Goal: Task Accomplishment & Management: Manage account settings

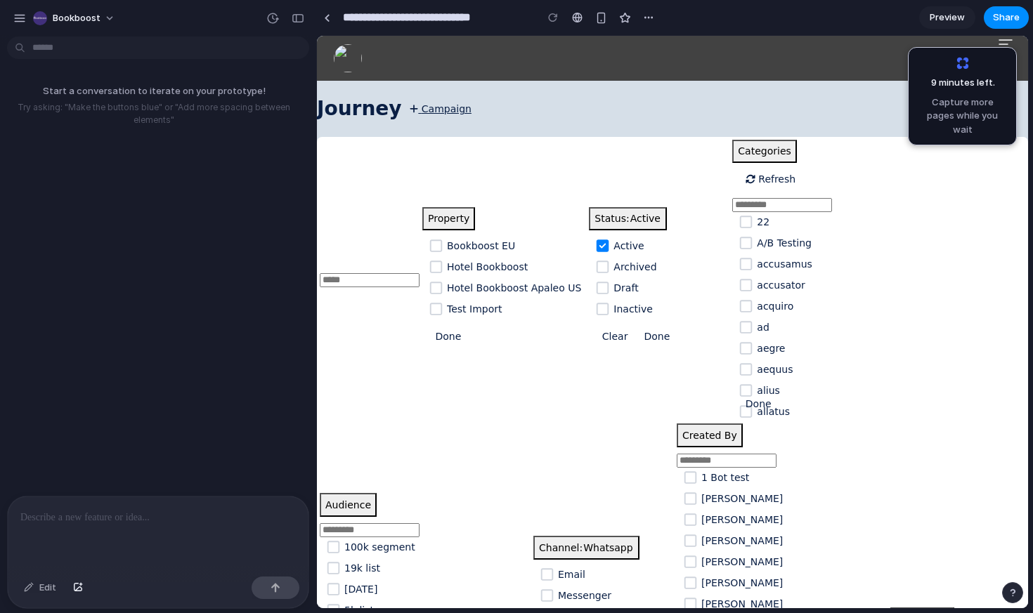
click at [885, 112] on h1 "Journey Campaign" at bounding box center [672, 109] width 711 height 30
click at [653, 17] on div "button" at bounding box center [648, 17] width 11 height 11
click at [488, 42] on div "Duplicate Delete" at bounding box center [516, 306] width 1033 height 613
click at [299, 15] on div "button" at bounding box center [297, 18] width 13 height 10
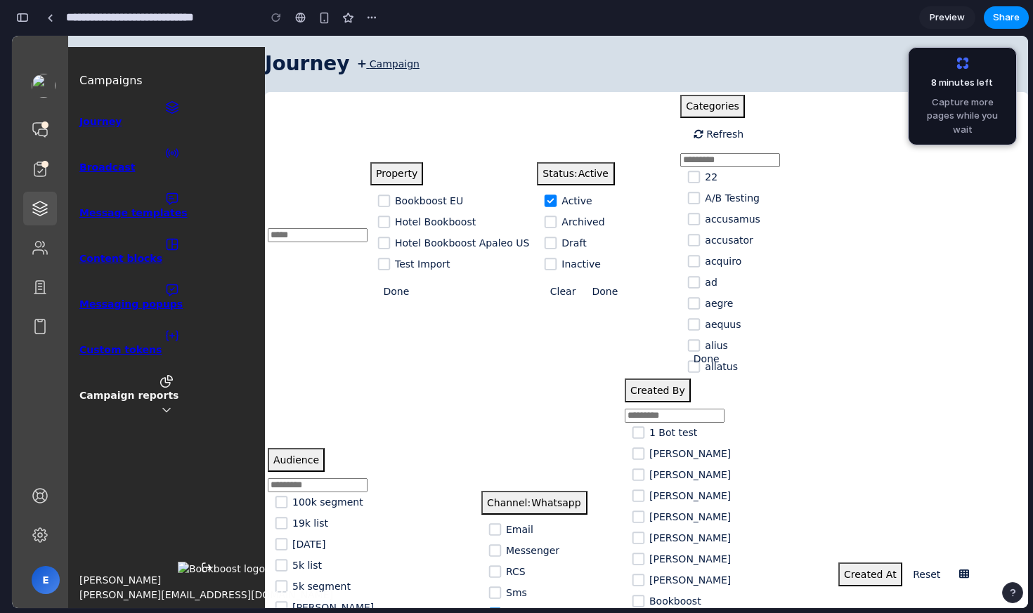
click at [43, 172] on icon at bounding box center [40, 169] width 17 height 17
click at [41, 174] on icon at bounding box center [40, 169] width 17 height 17
click at [371, 12] on div "button" at bounding box center [371, 17] width 11 height 11
click at [556, 72] on div "Duplicate Delete" at bounding box center [516, 306] width 1033 height 613
click at [714, 108] on span "Categories" at bounding box center [712, 106] width 53 height 14
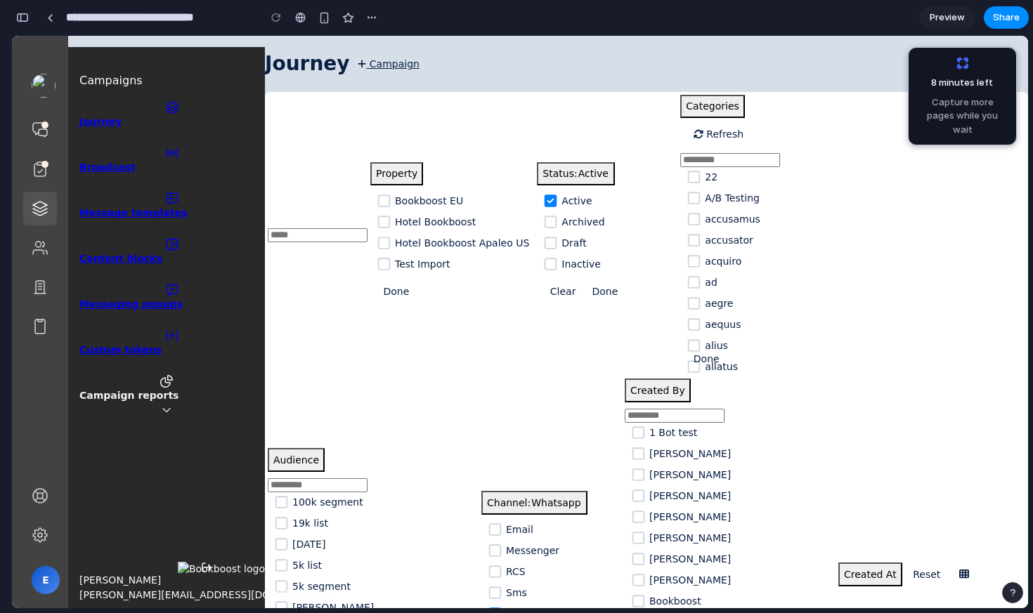
click at [685, 177] on icon at bounding box center [694, 177] width 18 height 14
click at [691, 192] on icon at bounding box center [694, 198] width 18 height 14
click at [690, 197] on icon at bounding box center [694, 198] width 18 height 14
click at [938, 26] on link "Preview" at bounding box center [947, 17] width 56 height 22
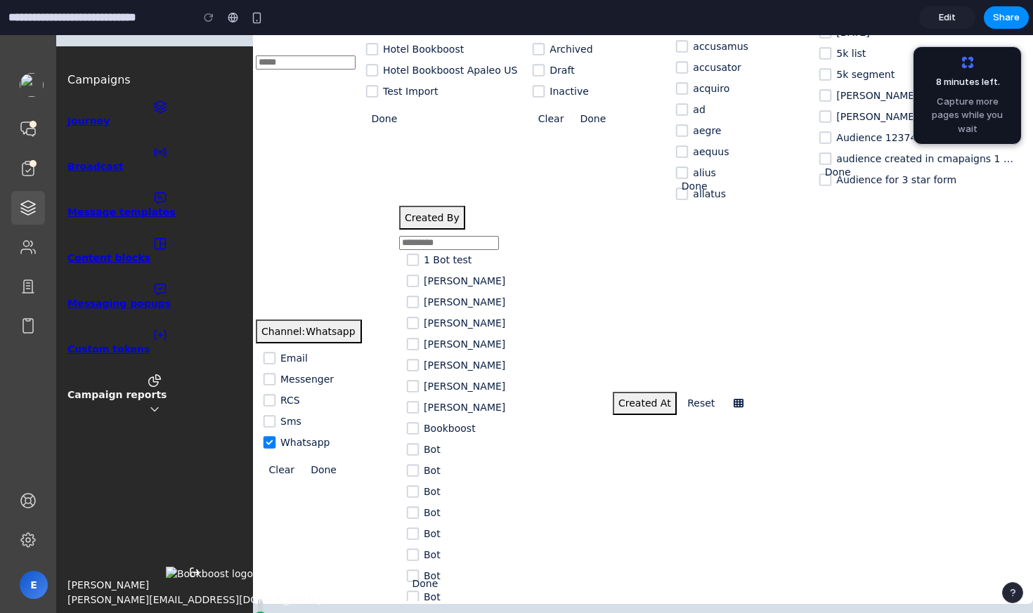
scroll to position [11, 0]
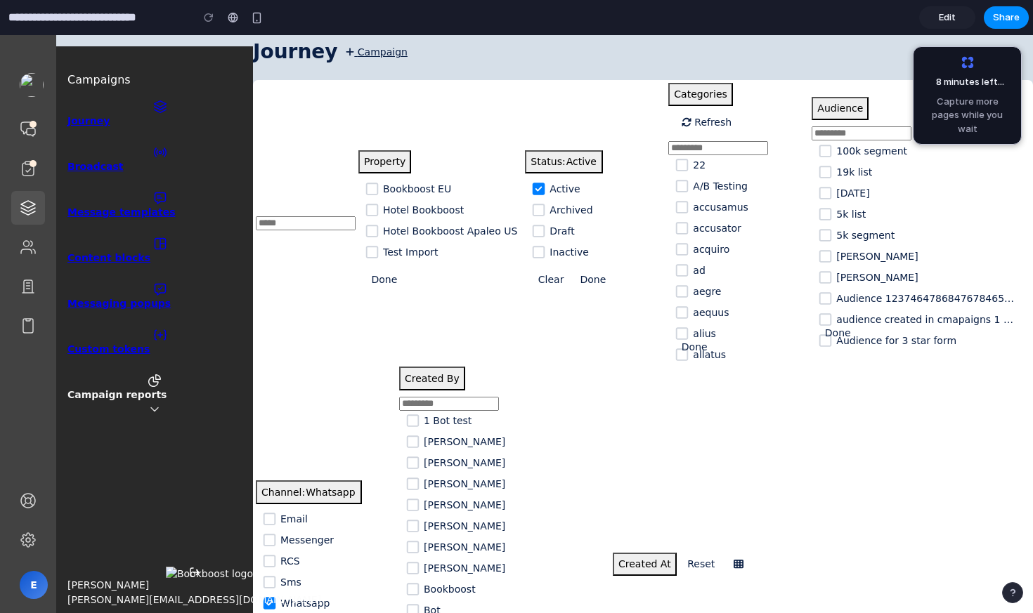
click at [948, 15] on span "Edit" at bounding box center [946, 18] width 17 height 14
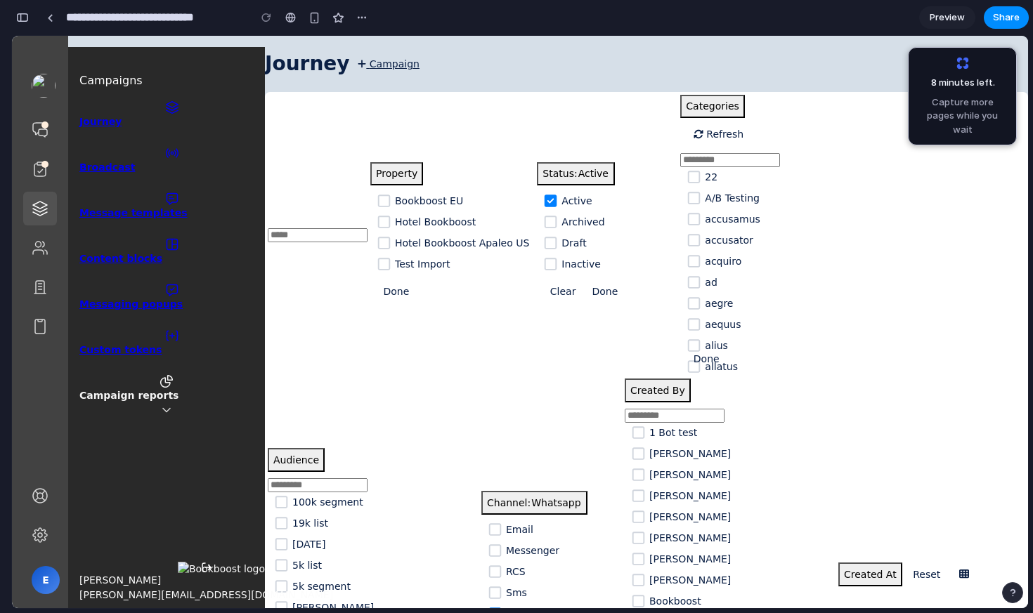
click at [933, 104] on span "Capture more pages while you wait" at bounding box center [962, 116] width 91 height 41
click at [830, 240] on bb-query-builder "Property Bookboost EU [GEOGRAPHIC_DATA] Hotel Bookboost Apaleo US Test Import D…" at bounding box center [646, 433] width 763 height 682
click at [32, 24] on div "**********" at bounding box center [191, 17] width 361 height 31
click at [53, 25] on link at bounding box center [49, 17] width 21 height 21
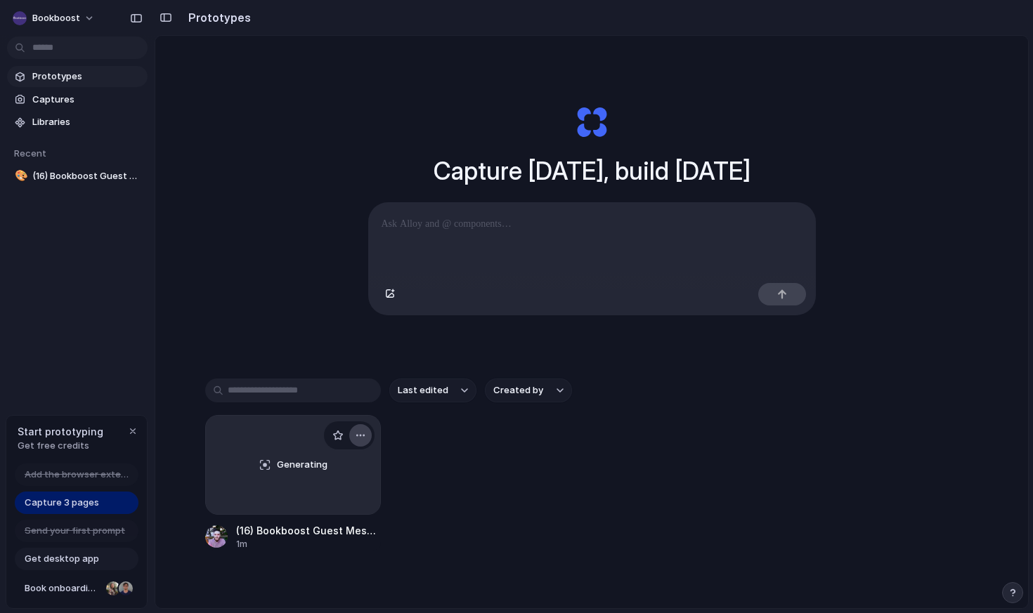
click at [363, 436] on div "button" at bounding box center [360, 435] width 11 height 11
click at [314, 284] on div "Open in new tab Copy link Delete" at bounding box center [516, 306] width 1033 height 613
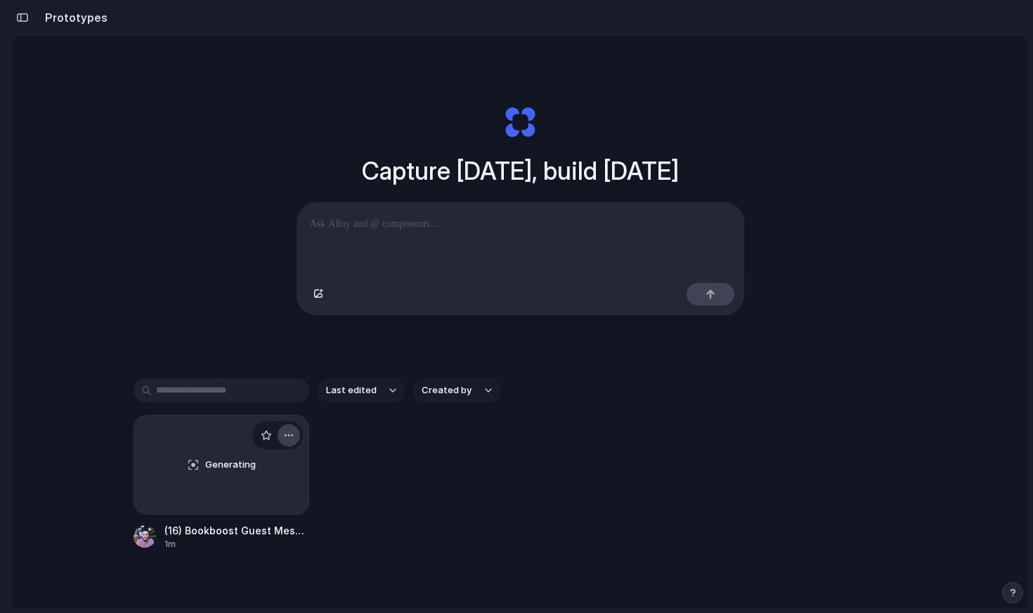
click at [287, 436] on div "button" at bounding box center [288, 435] width 11 height 11
click at [98, 431] on div "Open in new tab Copy link Delete" at bounding box center [516, 306] width 1033 height 613
click at [211, 481] on div "Generating" at bounding box center [221, 465] width 174 height 98
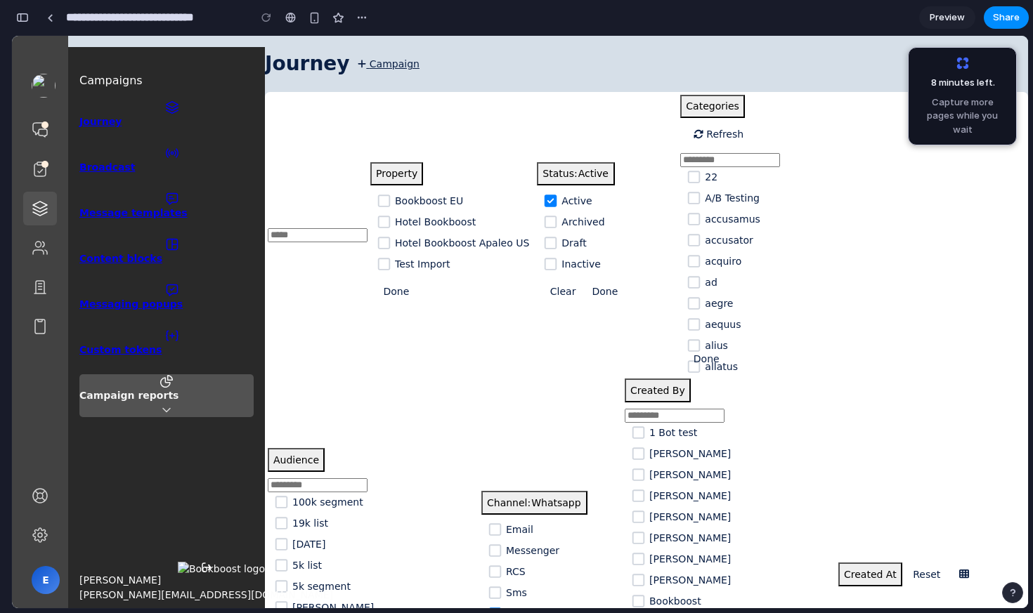
click at [166, 414] on icon at bounding box center [166, 410] width 14 height 14
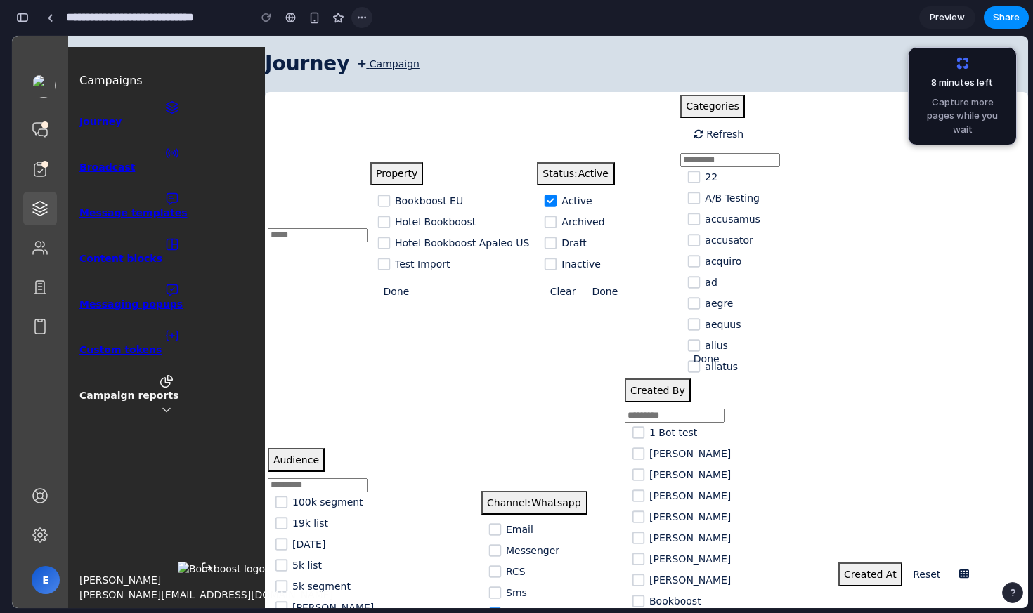
click at [363, 15] on div "button" at bounding box center [361, 17] width 11 height 11
click at [317, 23] on div "Duplicate Delete" at bounding box center [516, 306] width 1033 height 613
click at [315, 18] on div "button" at bounding box center [314, 18] width 12 height 12
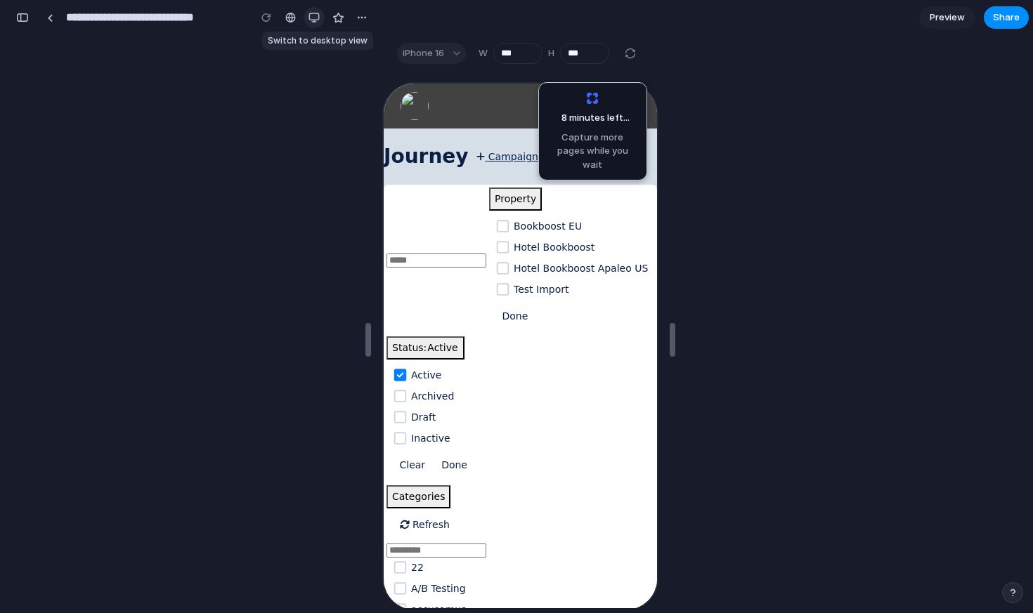
click at [315, 18] on div "button" at bounding box center [313, 17] width 11 height 11
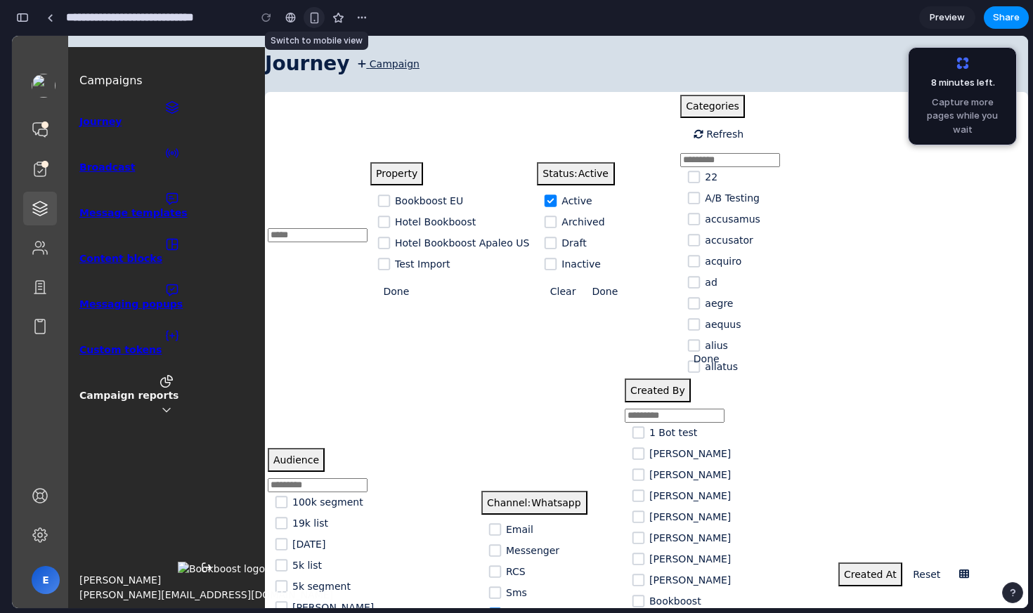
click at [315, 18] on div "button" at bounding box center [314, 18] width 12 height 12
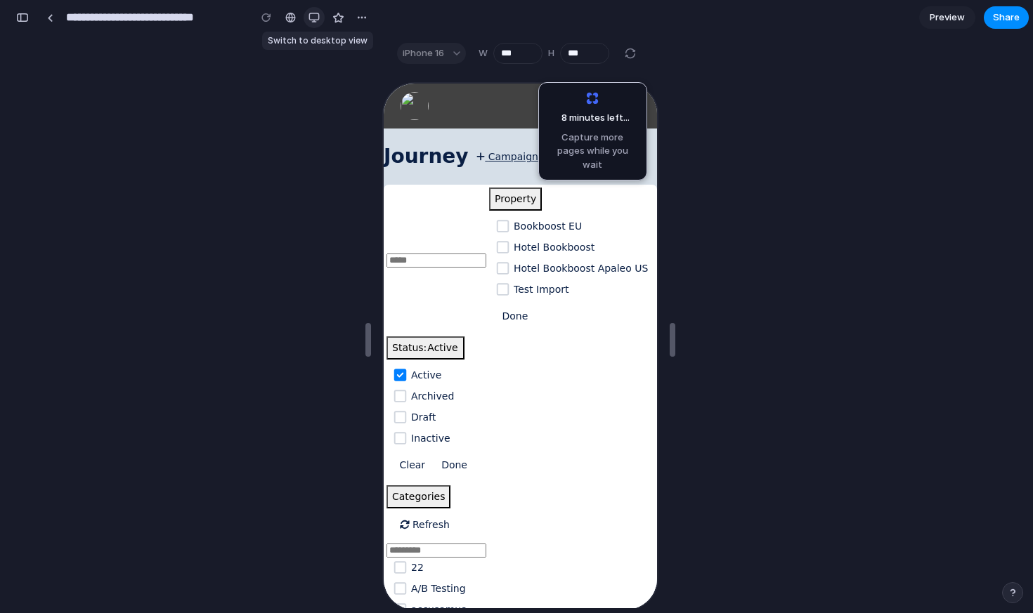
click at [315, 18] on div "button" at bounding box center [313, 17] width 11 height 11
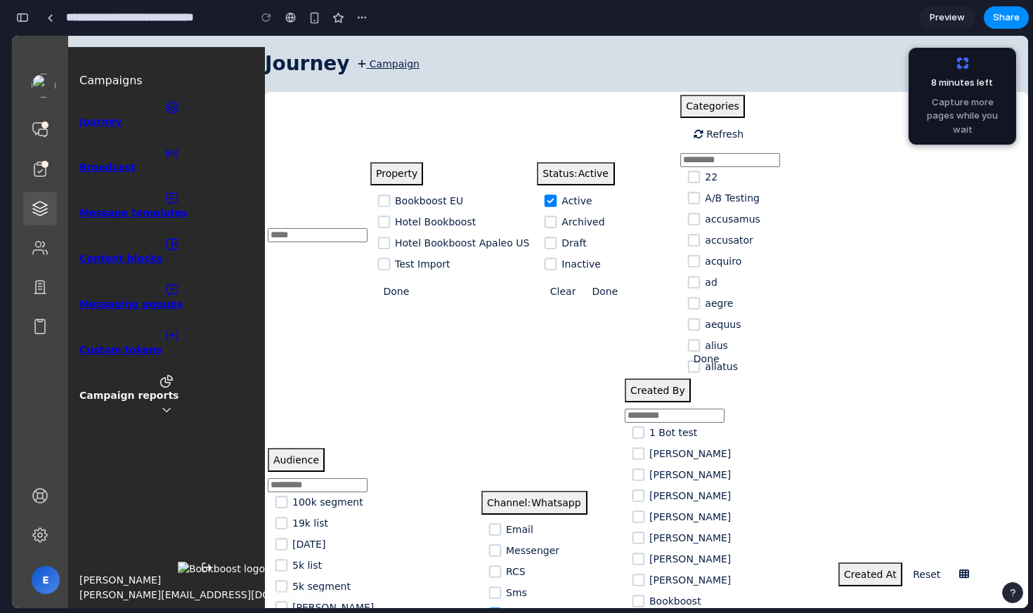
click at [1015, 589] on div "button" at bounding box center [1012, 593] width 10 height 10
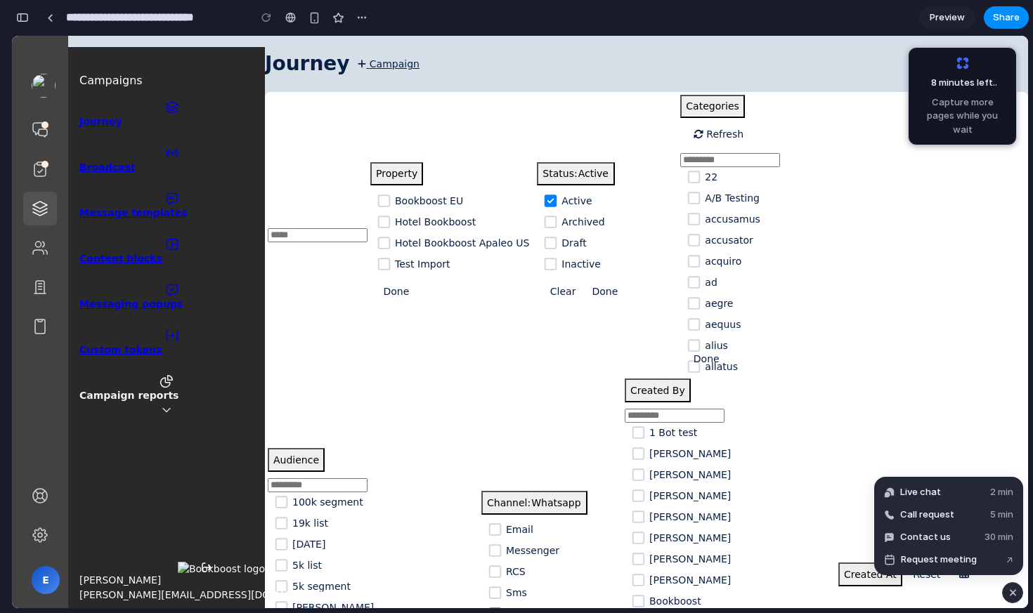
click at [457, 414] on bb-query-builder "Property Bookboost EU [GEOGRAPHIC_DATA] Hotel Bookboost Apaleo US Test Import D…" at bounding box center [646, 433] width 763 height 682
click at [216, 546] on ul "Campaigns Journey Broadcast Message templates" at bounding box center [166, 333] width 197 height 572
click at [39, 528] on icon at bounding box center [40, 535] width 17 height 17
click at [161, 411] on icon at bounding box center [166, 410] width 14 height 14
click at [39, 260] on div at bounding box center [40, 248] width 34 height 34
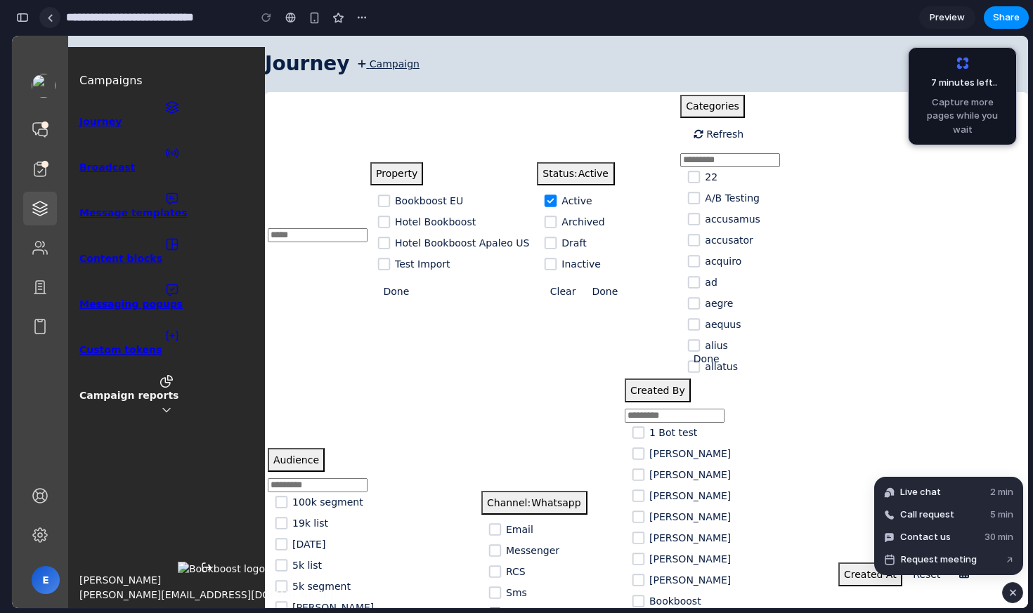
click at [39, 19] on div at bounding box center [49, 17] width 21 height 21
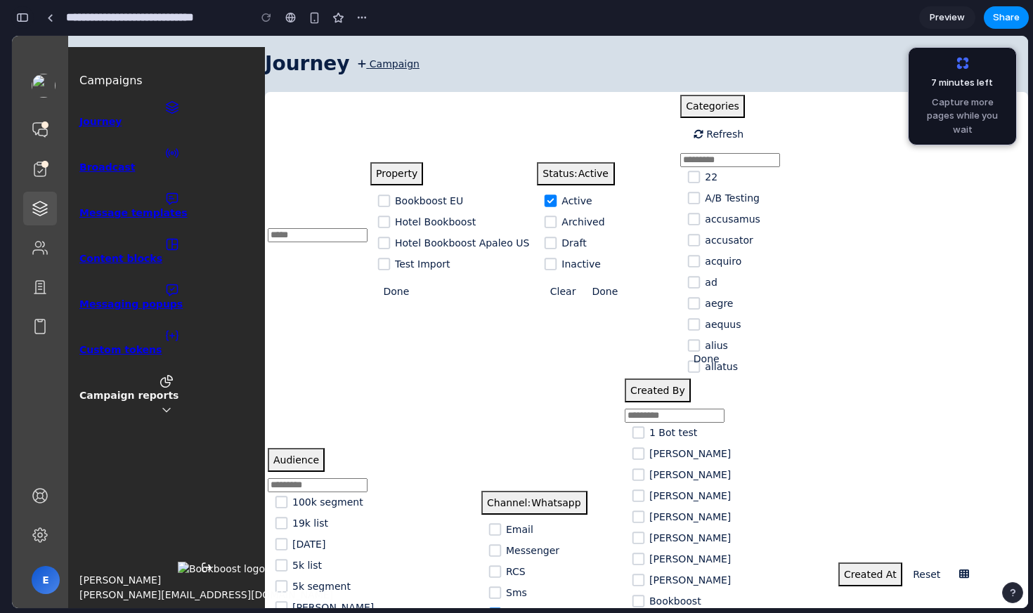
click at [27, 14] on div "button" at bounding box center [22, 18] width 13 height 10
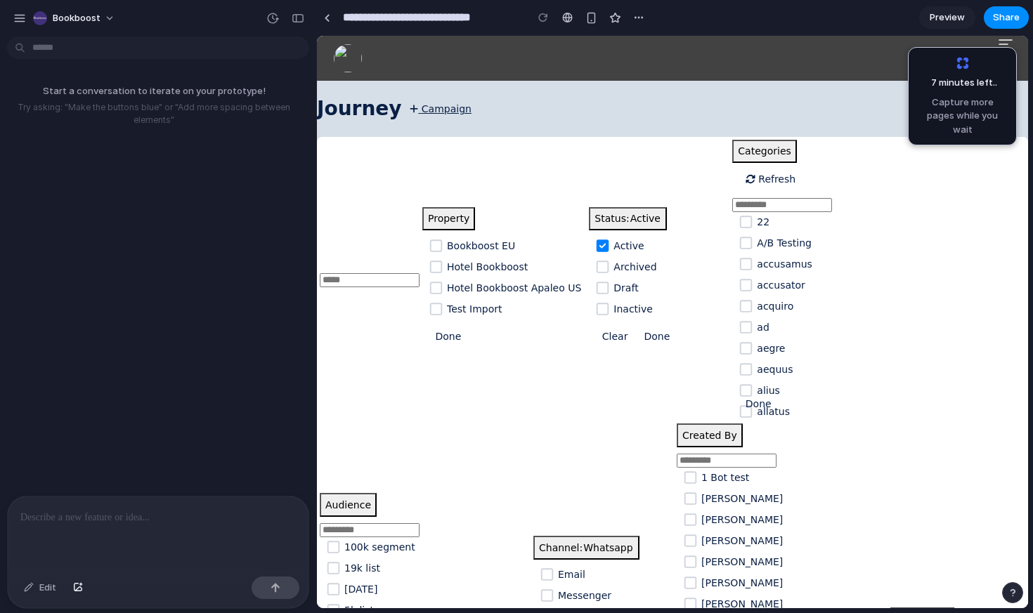
click at [202, 107] on p "Try asking: "Make the buttons blue" or "Add more spacing between elements"" at bounding box center [154, 113] width 296 height 25
click at [155, 53] on body "**********" at bounding box center [516, 306] width 1033 height 613
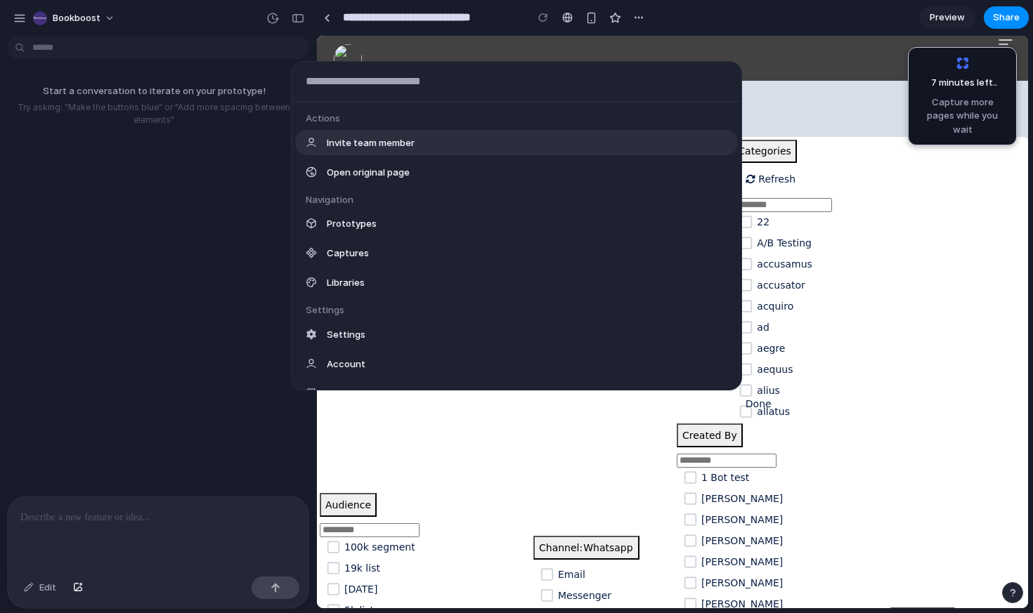
click at [145, 144] on div "Actions Invite team member Open original page Navigation Prototypes Captures Li…" at bounding box center [516, 306] width 1033 height 613
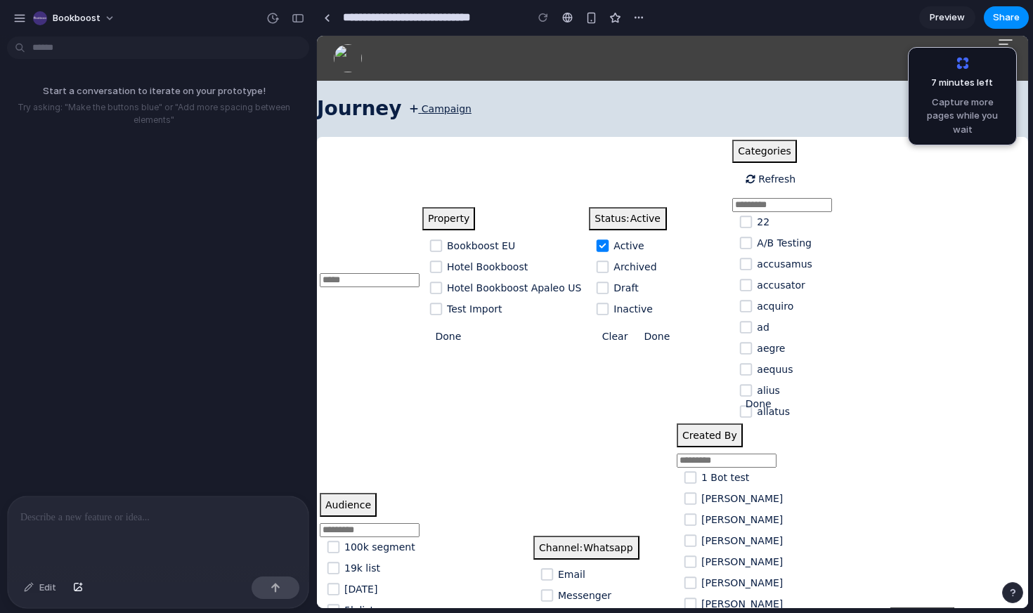
click at [96, 508] on div at bounding box center [158, 534] width 301 height 74
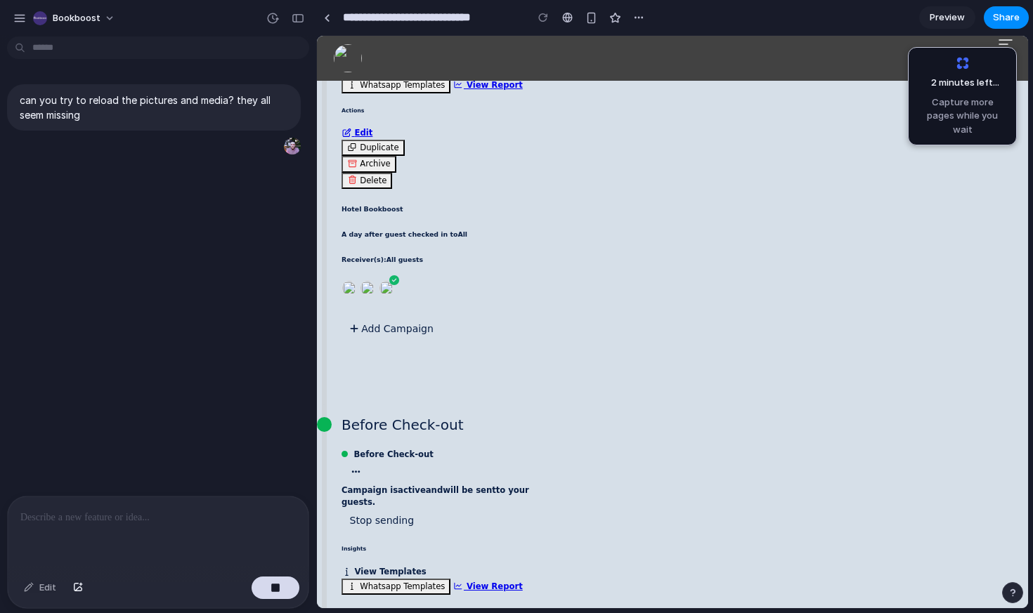
scroll to position [4710, 0]
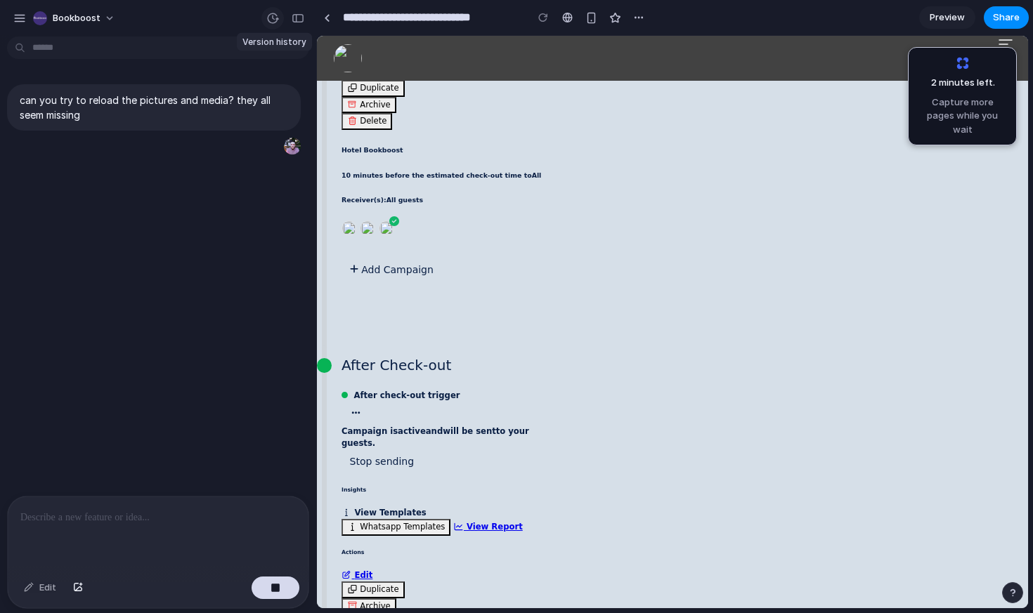
click at [270, 18] on div "button" at bounding box center [272, 18] width 13 height 13
click at [177, 132] on div "No version history yet" at bounding box center [516, 306] width 1033 height 613
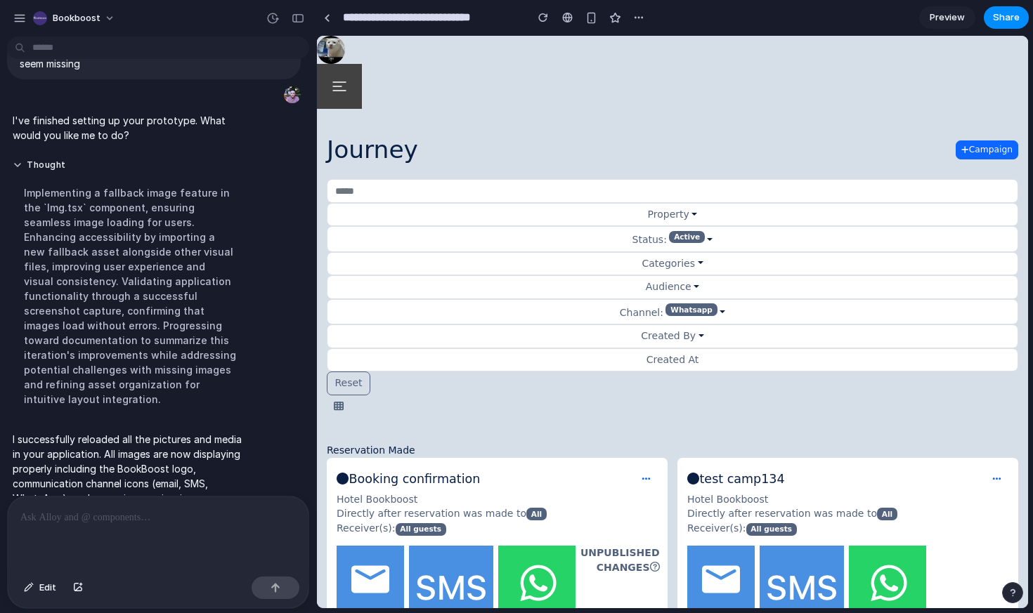
scroll to position [76, 0]
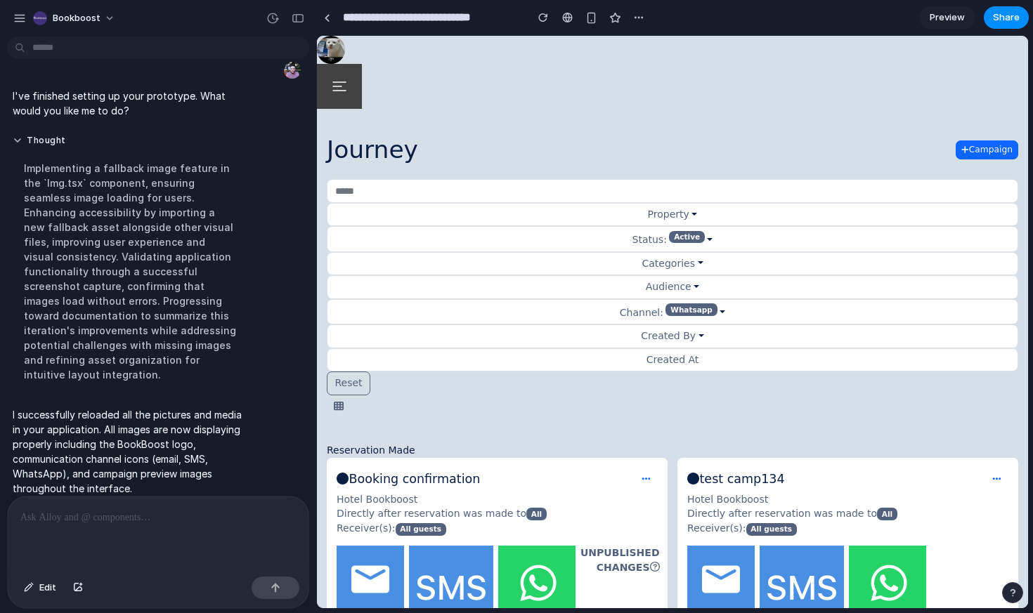
click at [299, 21] on div "button" at bounding box center [297, 18] width 13 height 10
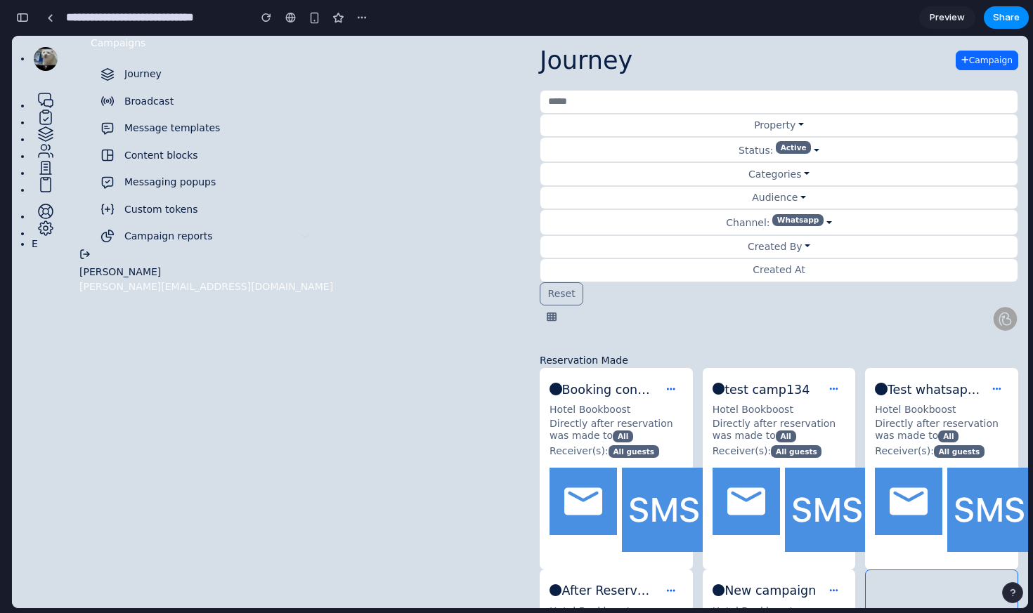
click at [44, 132] on icon at bounding box center [45, 134] width 17 height 17
click at [47, 103] on icon at bounding box center [45, 100] width 17 height 17
click at [162, 138] on link "Message templates" at bounding box center [206, 128] width 231 height 25
click at [161, 158] on div "Content blocks" at bounding box center [161, 155] width 74 height 15
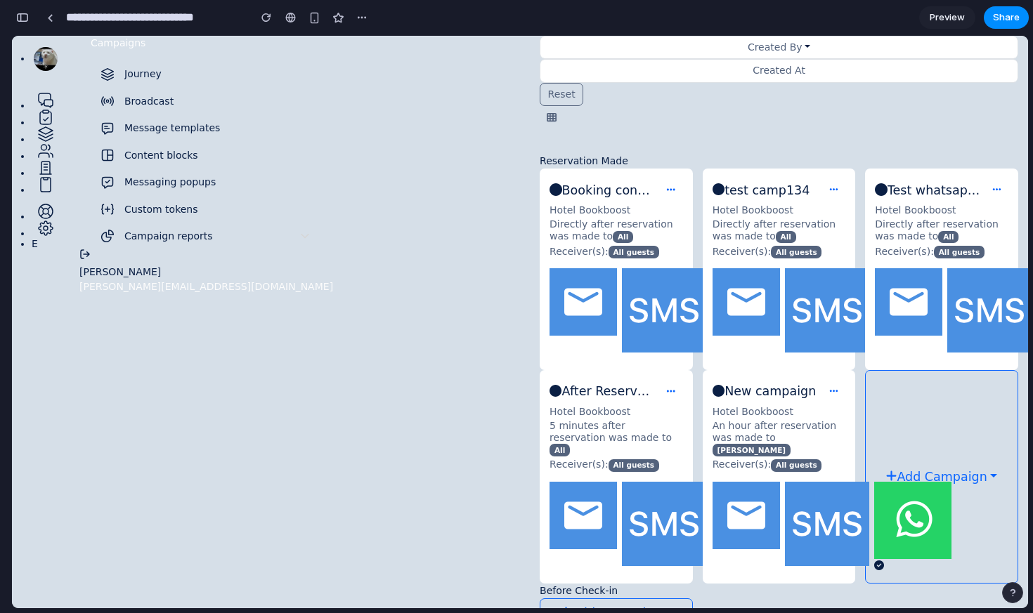
scroll to position [0, 0]
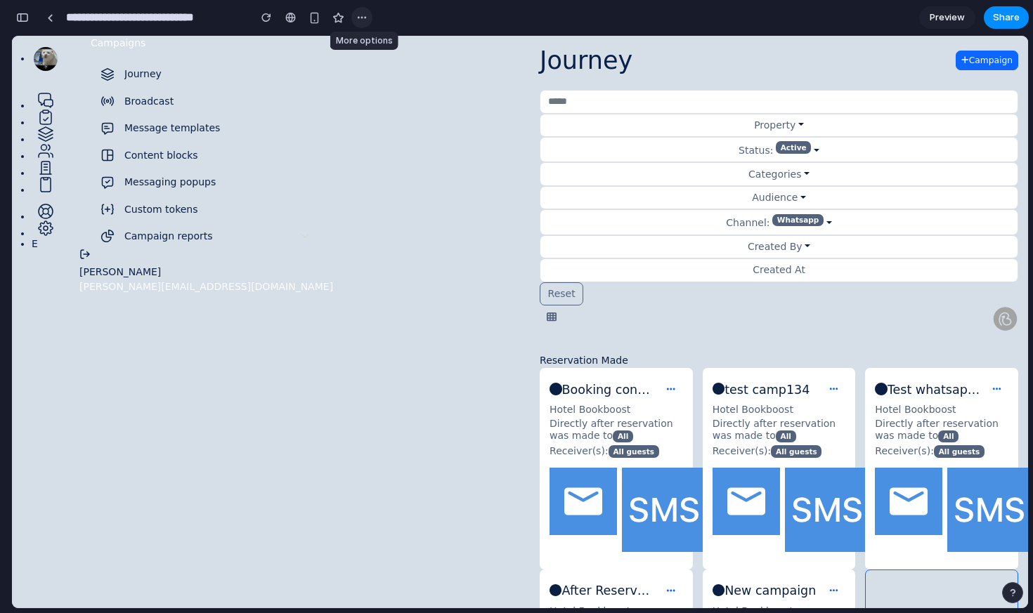
click at [363, 19] on div "button" at bounding box center [361, 17] width 11 height 11
click at [263, 22] on div "Duplicate Delete" at bounding box center [516, 306] width 1033 height 613
click at [265, 12] on button "button" at bounding box center [266, 17] width 21 height 21
click at [261, 20] on button "button" at bounding box center [266, 17] width 21 height 21
click at [575, 204] on button "Audience" at bounding box center [778, 198] width 478 height 24
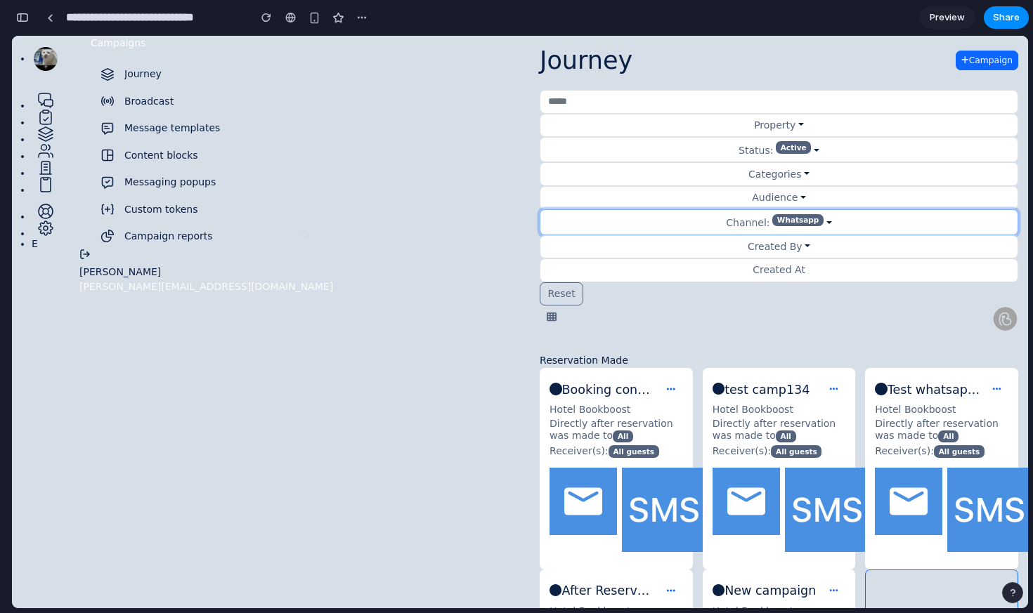
click at [565, 217] on button "Channel: Whatsapp" at bounding box center [778, 221] width 478 height 25
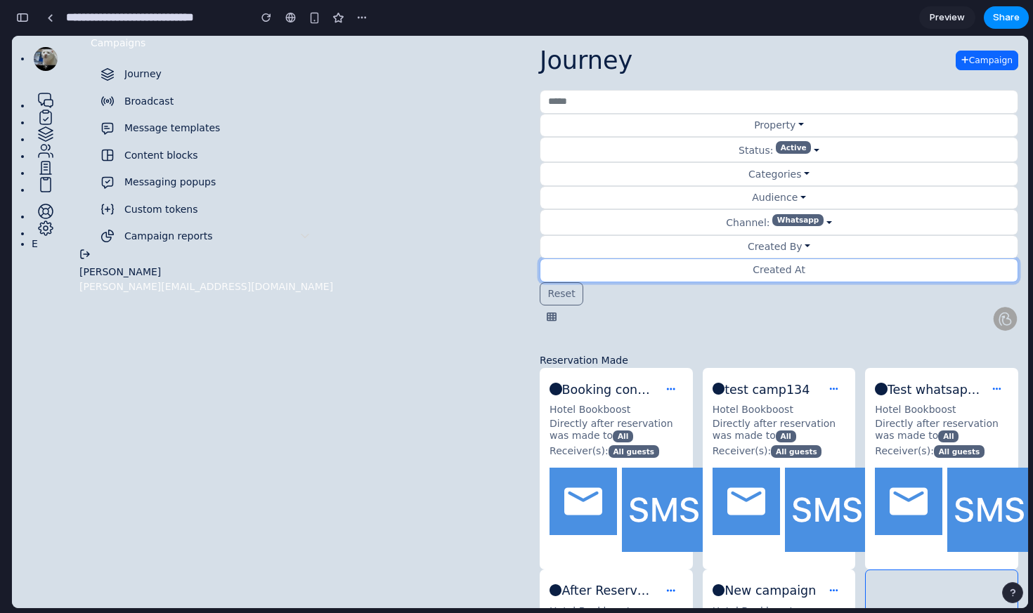
click at [565, 258] on button "Created At" at bounding box center [778, 270] width 478 height 24
click at [26, 20] on div "button" at bounding box center [22, 18] width 13 height 10
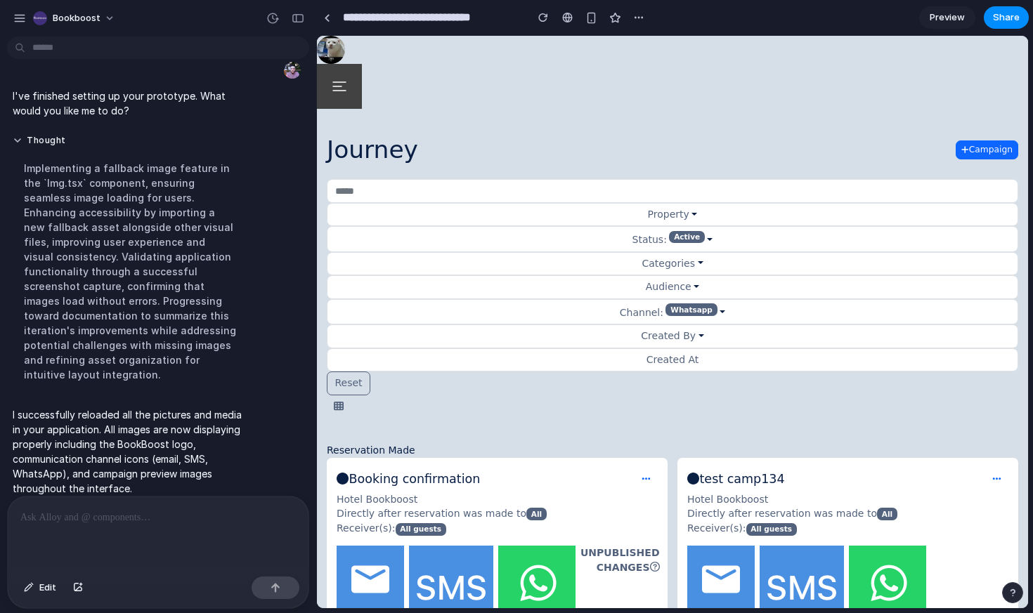
click at [98, 530] on div at bounding box center [158, 534] width 301 height 74
click at [138, 518] on p at bounding box center [157, 517] width 275 height 17
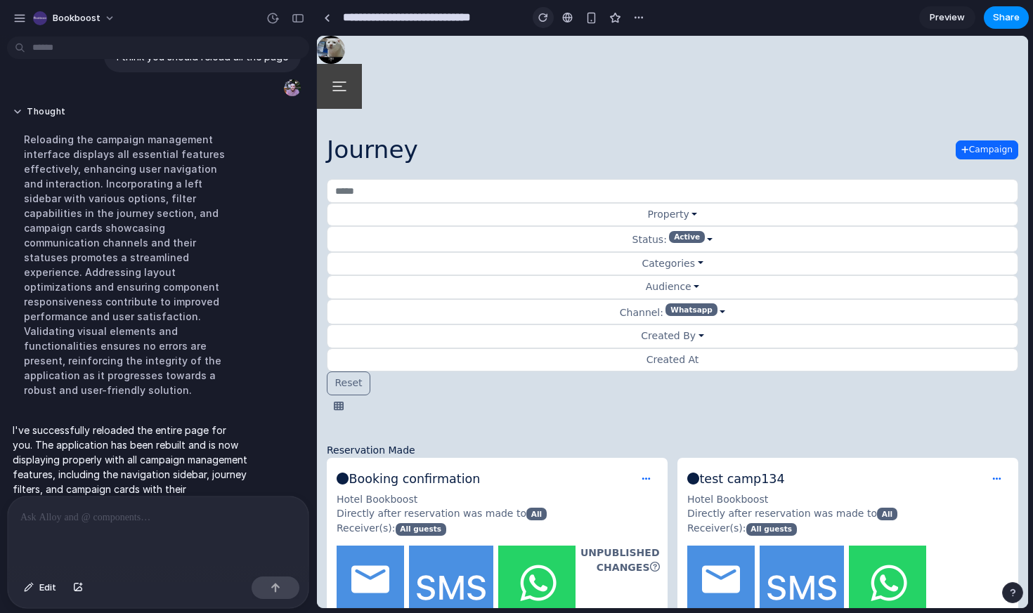
click at [538, 22] on button "button" at bounding box center [542, 17] width 21 height 21
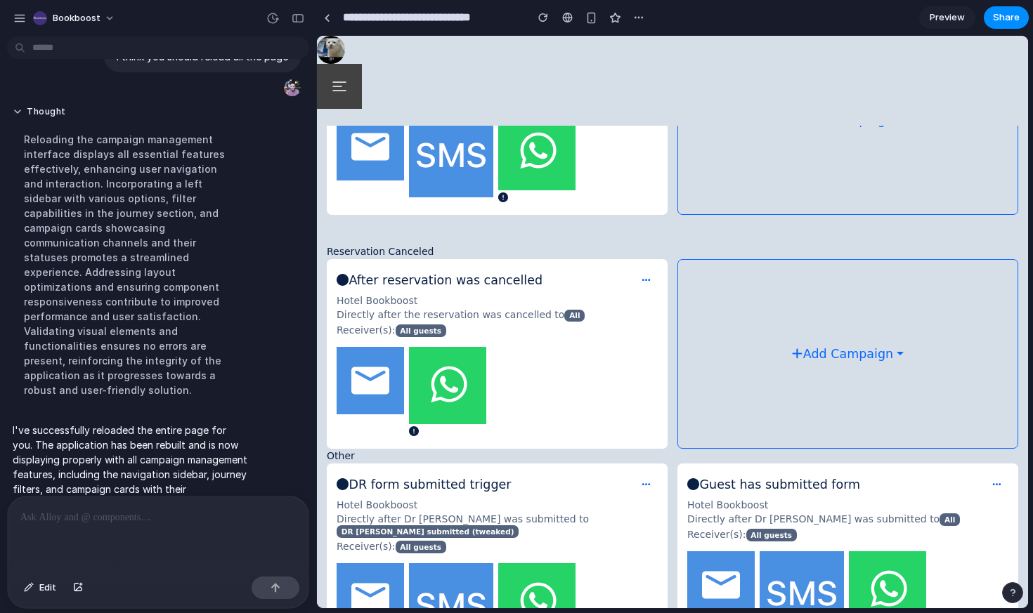
scroll to position [1879, 0]
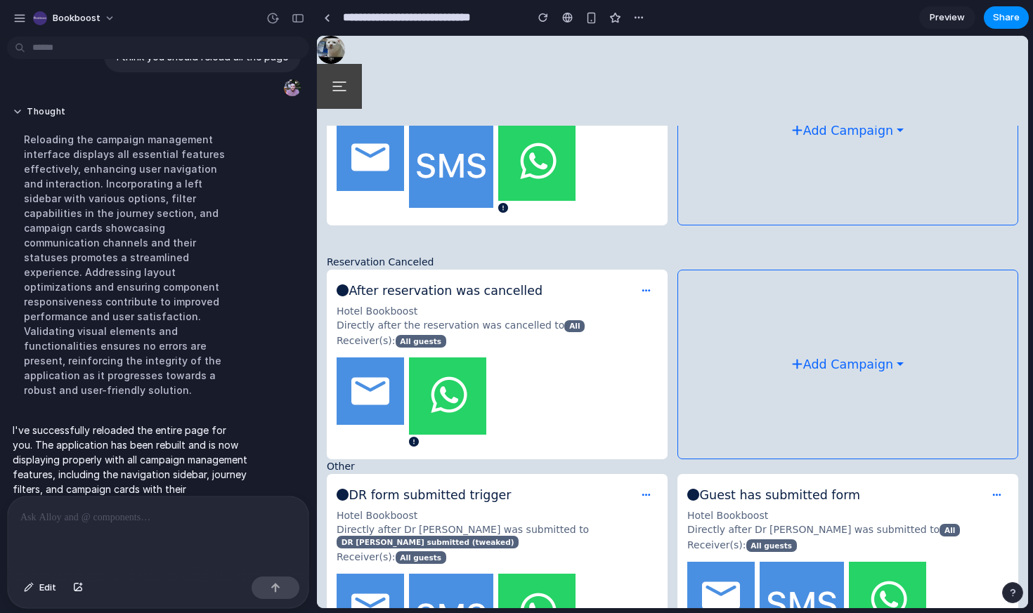
click at [644, 290] on fa-icon at bounding box center [646, 291] width 13 height 23
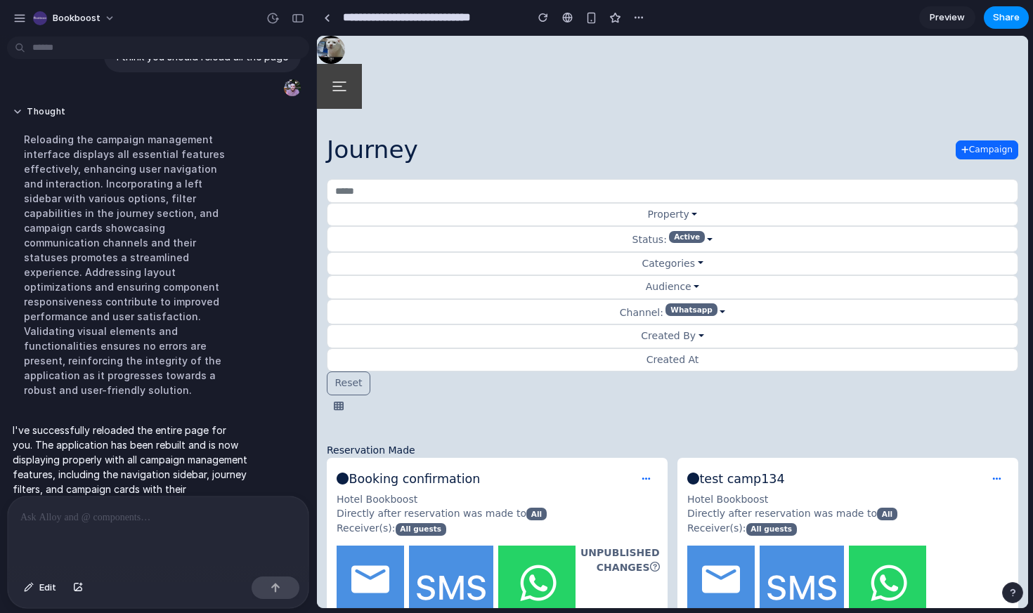
scroll to position [0, 0]
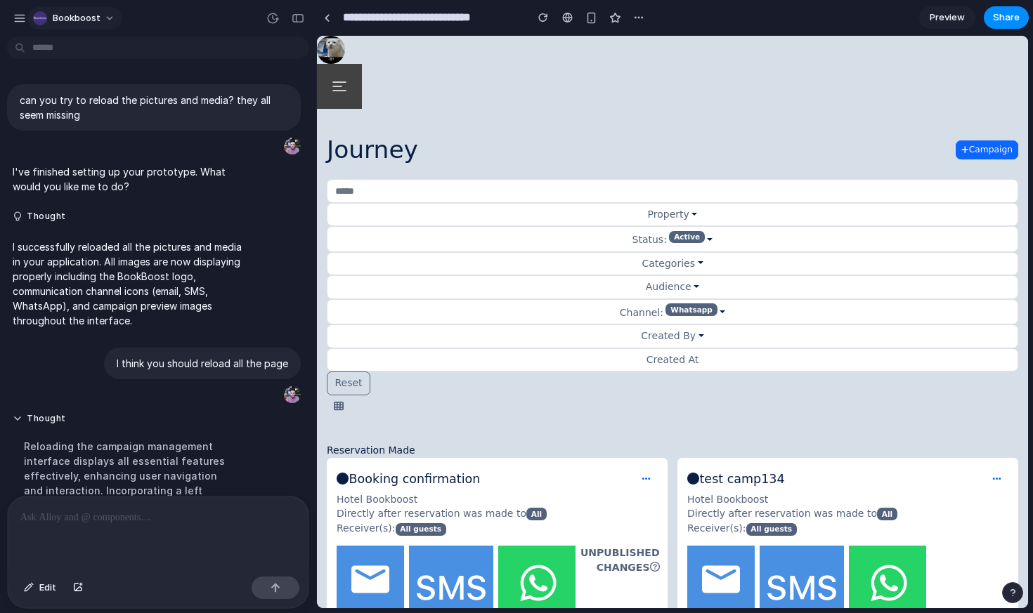
click at [43, 24] on div "bookboost" at bounding box center [66, 18] width 67 height 14
click at [62, 53] on span "Settings" at bounding box center [72, 50] width 39 height 14
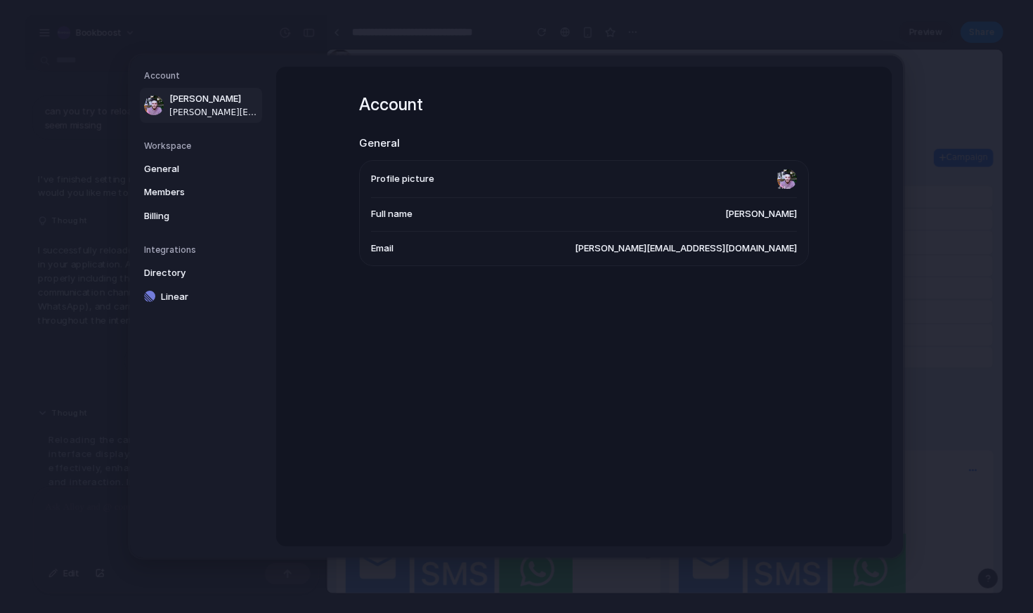
click at [190, 343] on nav "Account [PERSON_NAME] [PERSON_NAME][EMAIL_ADDRESS][DOMAIN_NAME] Workspace Gener…" at bounding box center [203, 306] width 146 height 502
click at [240, 103] on span "[PERSON_NAME]" at bounding box center [214, 99] width 90 height 14
click at [176, 174] on span "General" at bounding box center [189, 169] width 90 height 14
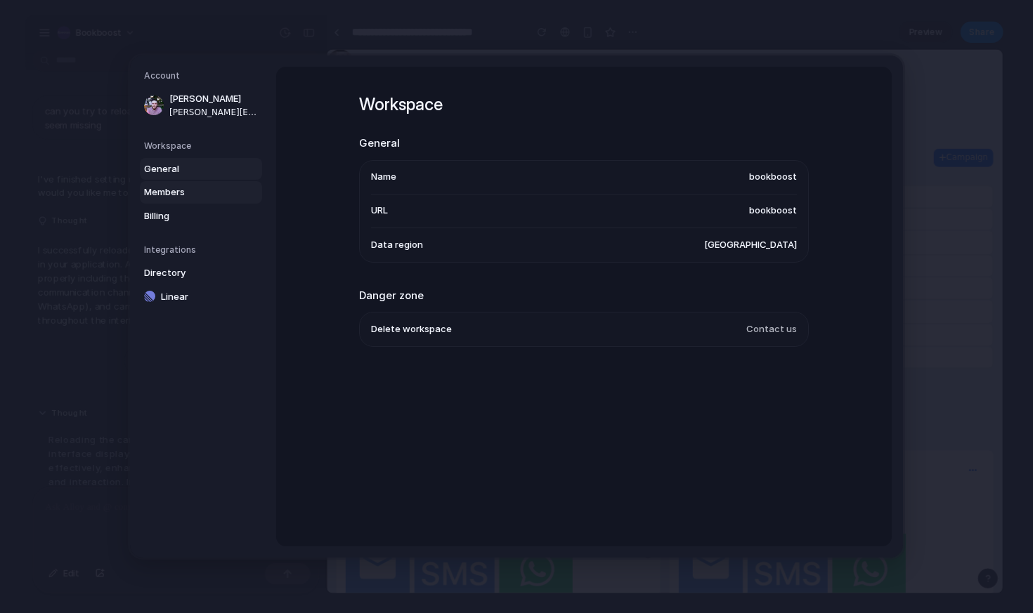
click at [170, 191] on span "Members" at bounding box center [189, 192] width 90 height 14
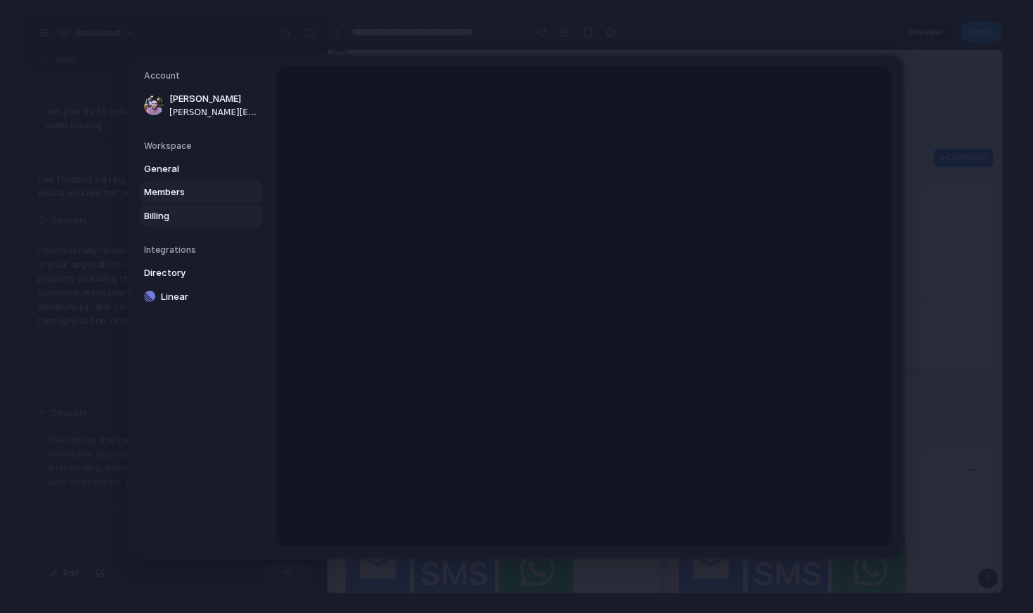
click at [176, 221] on span "Billing" at bounding box center [189, 216] width 90 height 14
click at [179, 275] on span "Directory" at bounding box center [189, 273] width 90 height 14
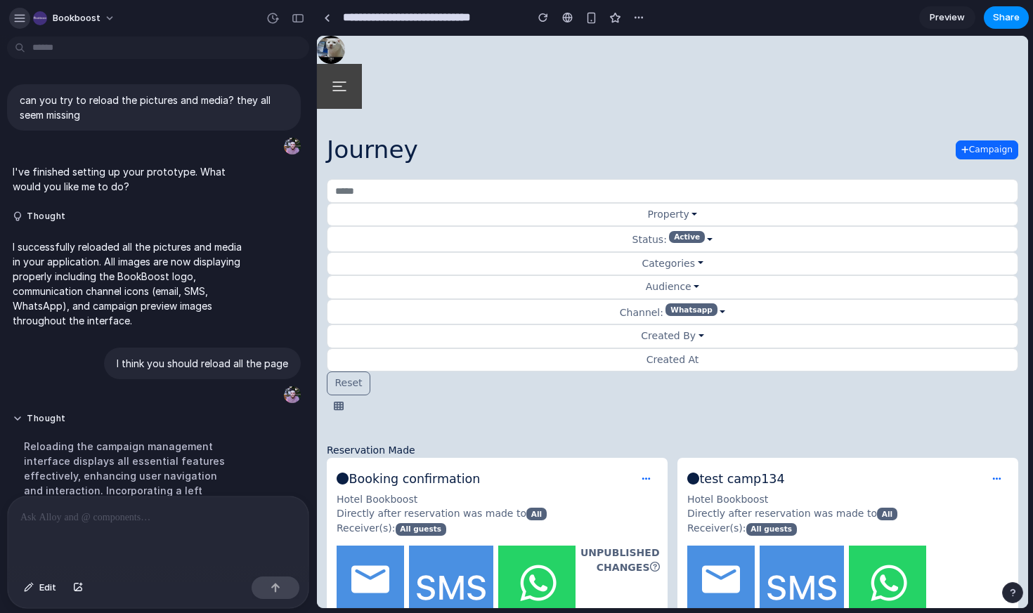
click at [23, 14] on div "button" at bounding box center [19, 18] width 13 height 13
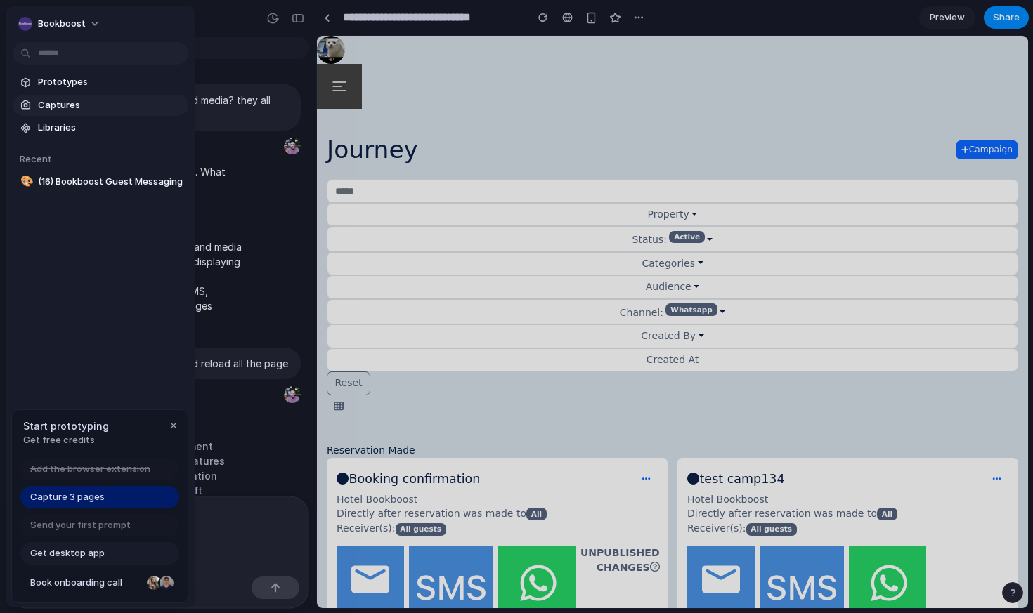
click at [72, 101] on span "Captures" at bounding box center [110, 105] width 145 height 14
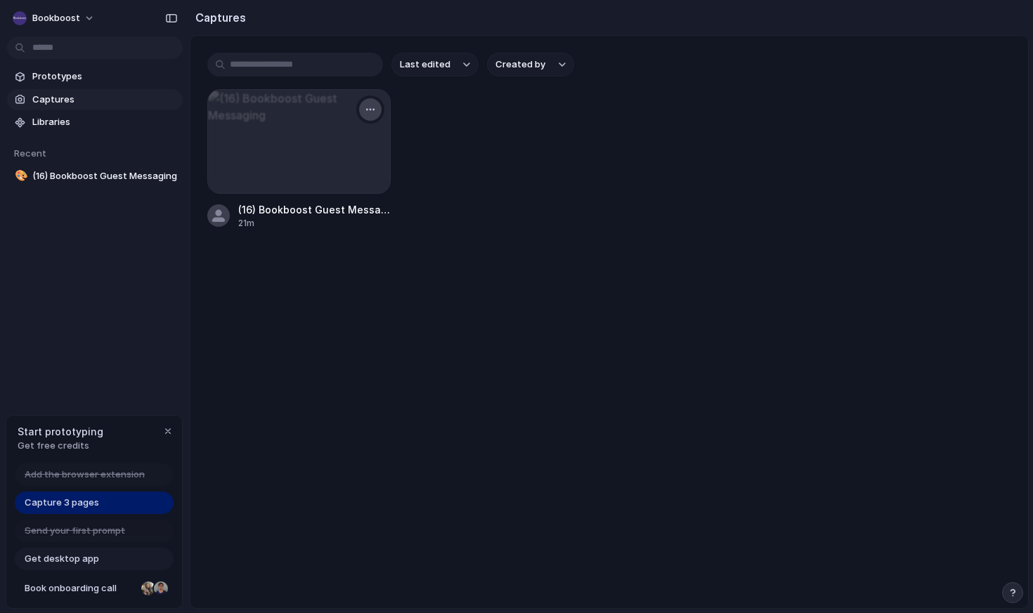
click at [372, 113] on div "button" at bounding box center [370, 109] width 11 height 11
click at [334, 209] on li "Delete" at bounding box center [323, 209] width 110 height 22
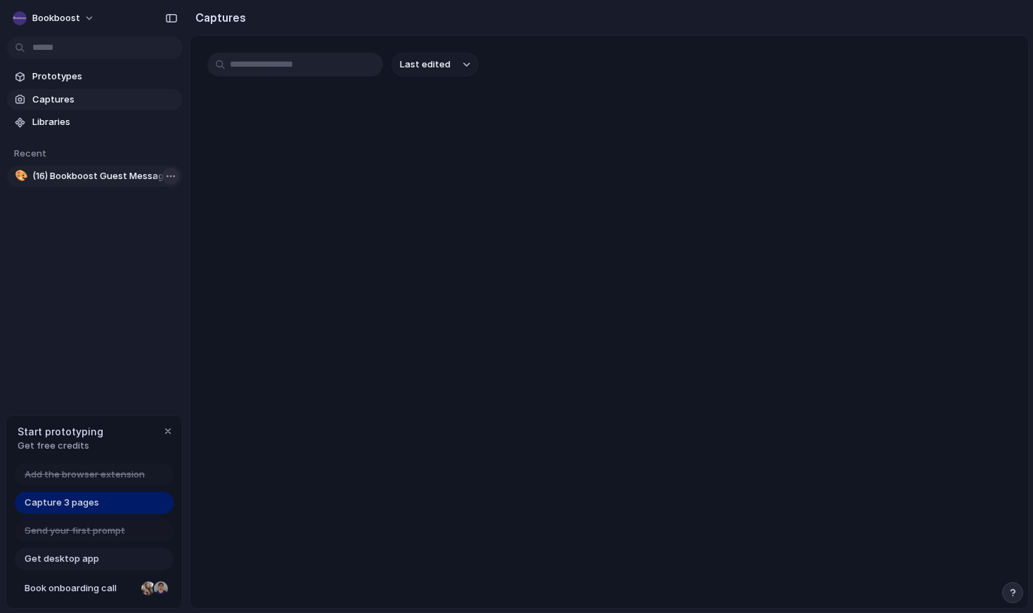
click at [169, 177] on body "bookboost Prototypes Captures Libraries Recent 🎨 (16) Bookboost Guest Messaging…" at bounding box center [516, 306] width 1033 height 613
click at [183, 254] on span "Delete" at bounding box center [193, 250] width 30 height 14
